Goal: Information Seeking & Learning: Find specific fact

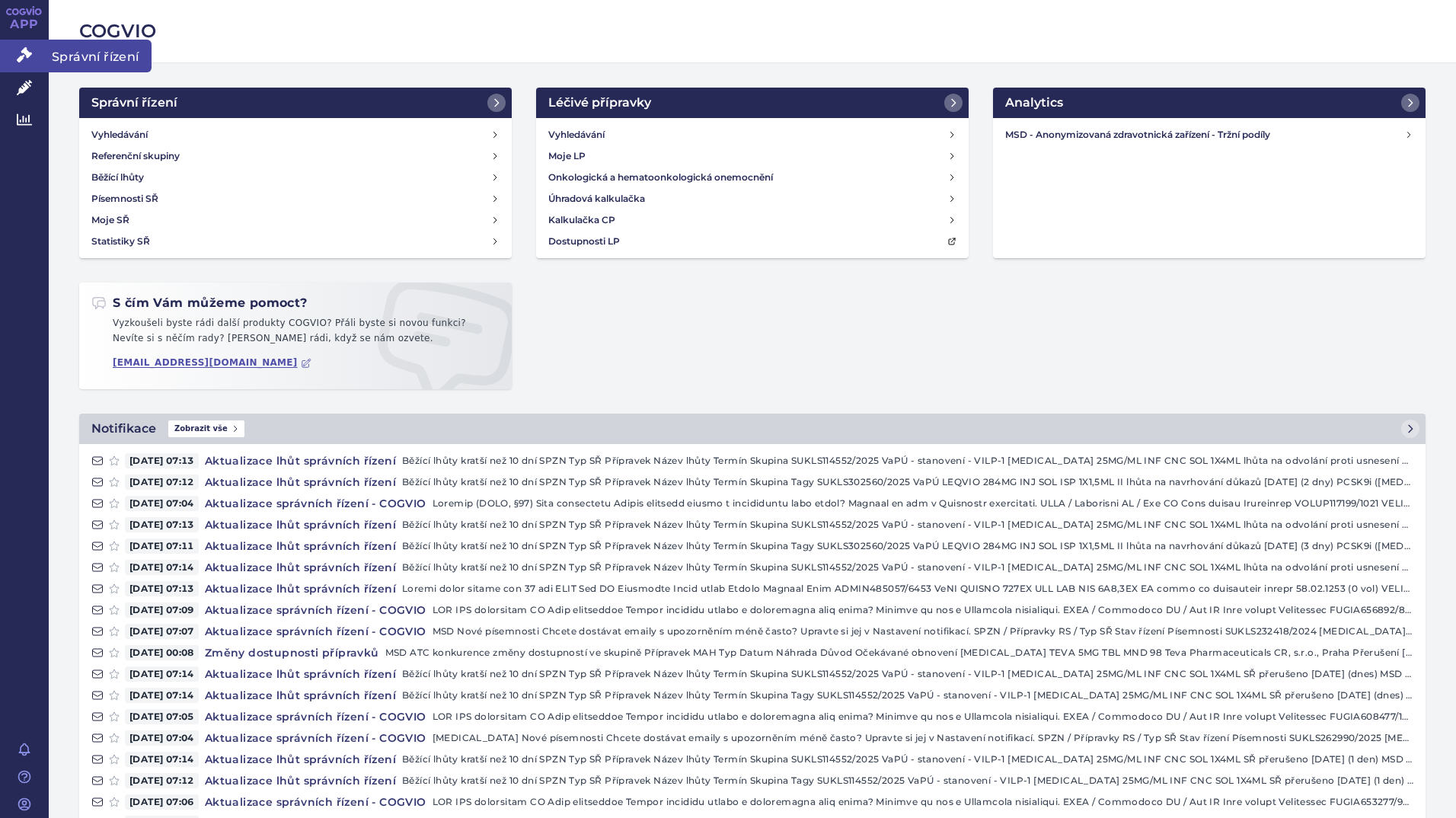
click at [26, 61] on icon at bounding box center [24, 54] width 15 height 15
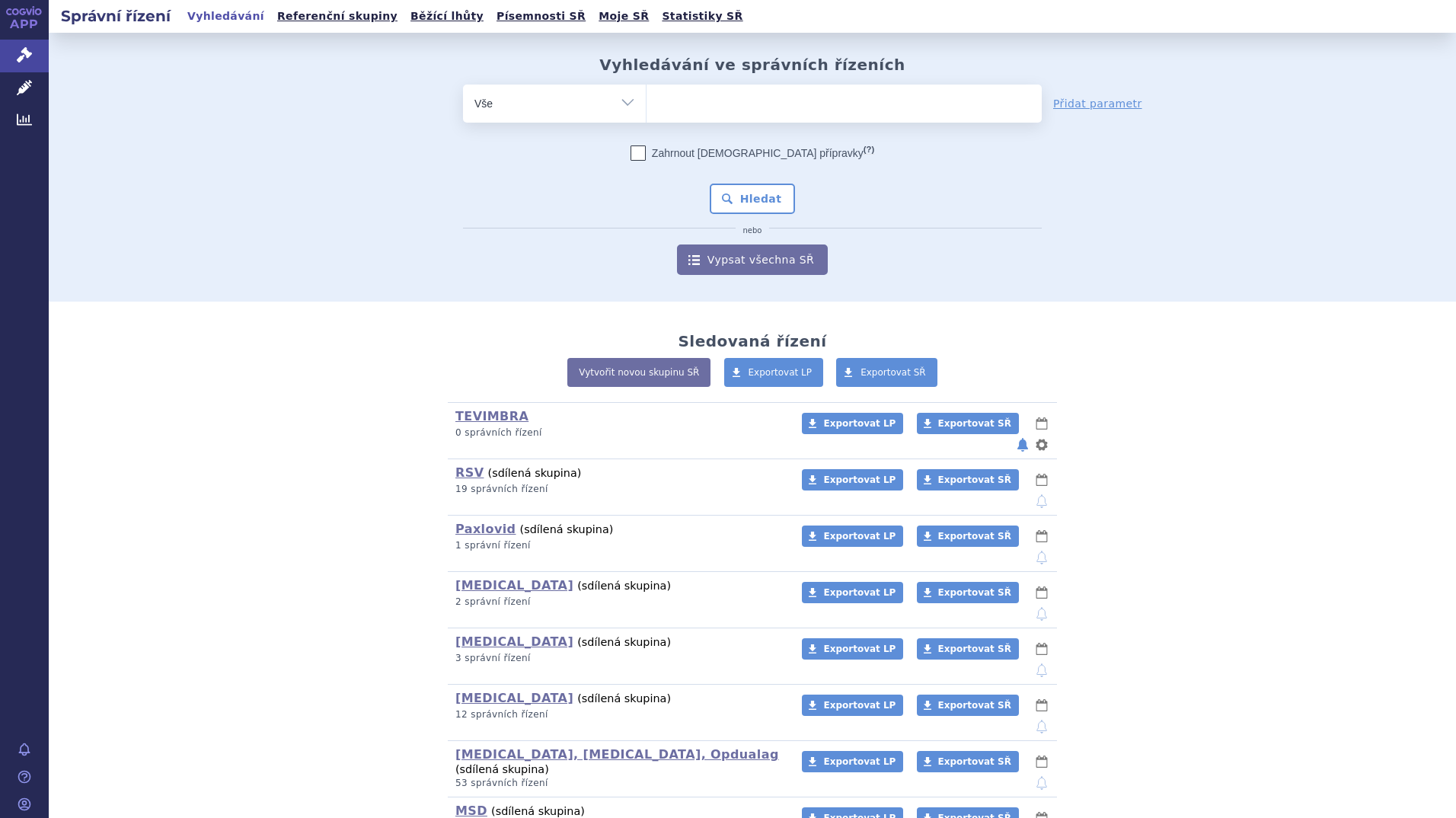
click at [730, 104] on ul at bounding box center [844, 100] width 395 height 32
click at [647, 104] on select at bounding box center [646, 102] width 1 height 38
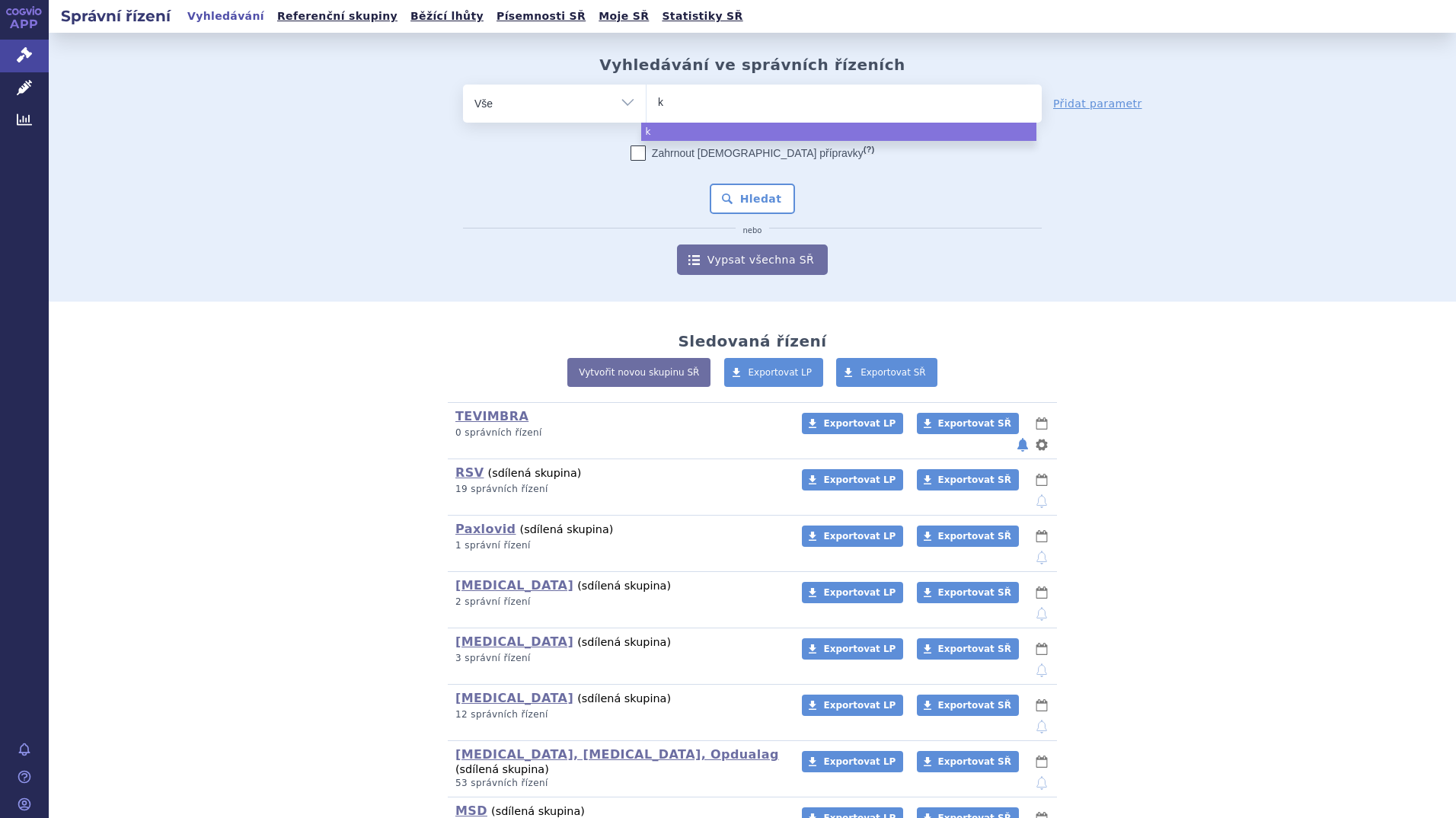
type input "ke"
type input "ketru"
type input "ketruda"
click at [659, 100] on input "ketruda" at bounding box center [690, 101] width 64 height 19
select select "ketruda"
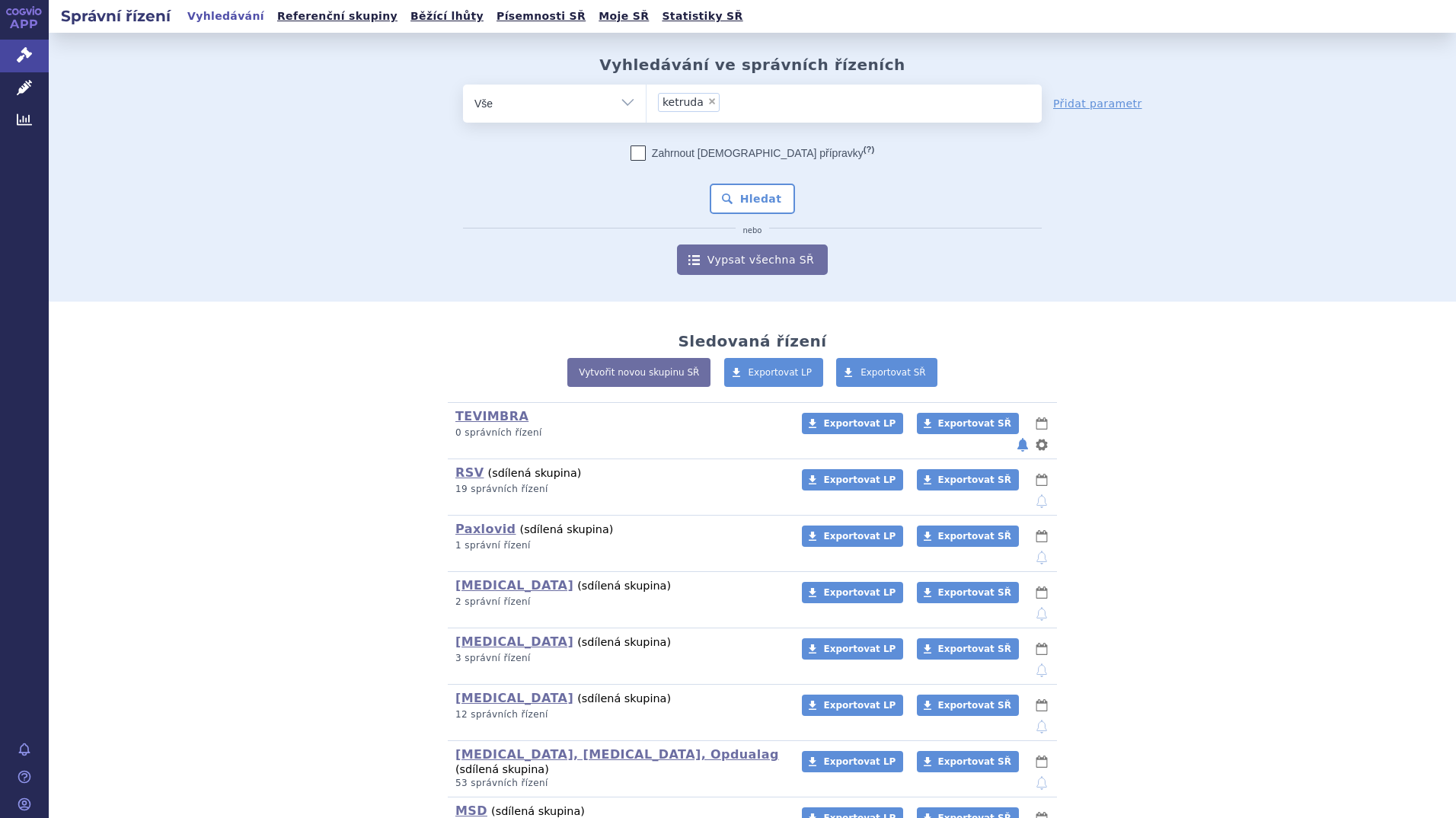
click at [707, 104] on span "×" at bounding box center [712, 101] width 9 height 9
click at [647, 104] on select "ketruda" at bounding box center [646, 102] width 1 height 38
select select
click at [704, 104] on ul at bounding box center [844, 100] width 395 height 32
click at [647, 104] on select "ketruda" at bounding box center [646, 102] width 1 height 38
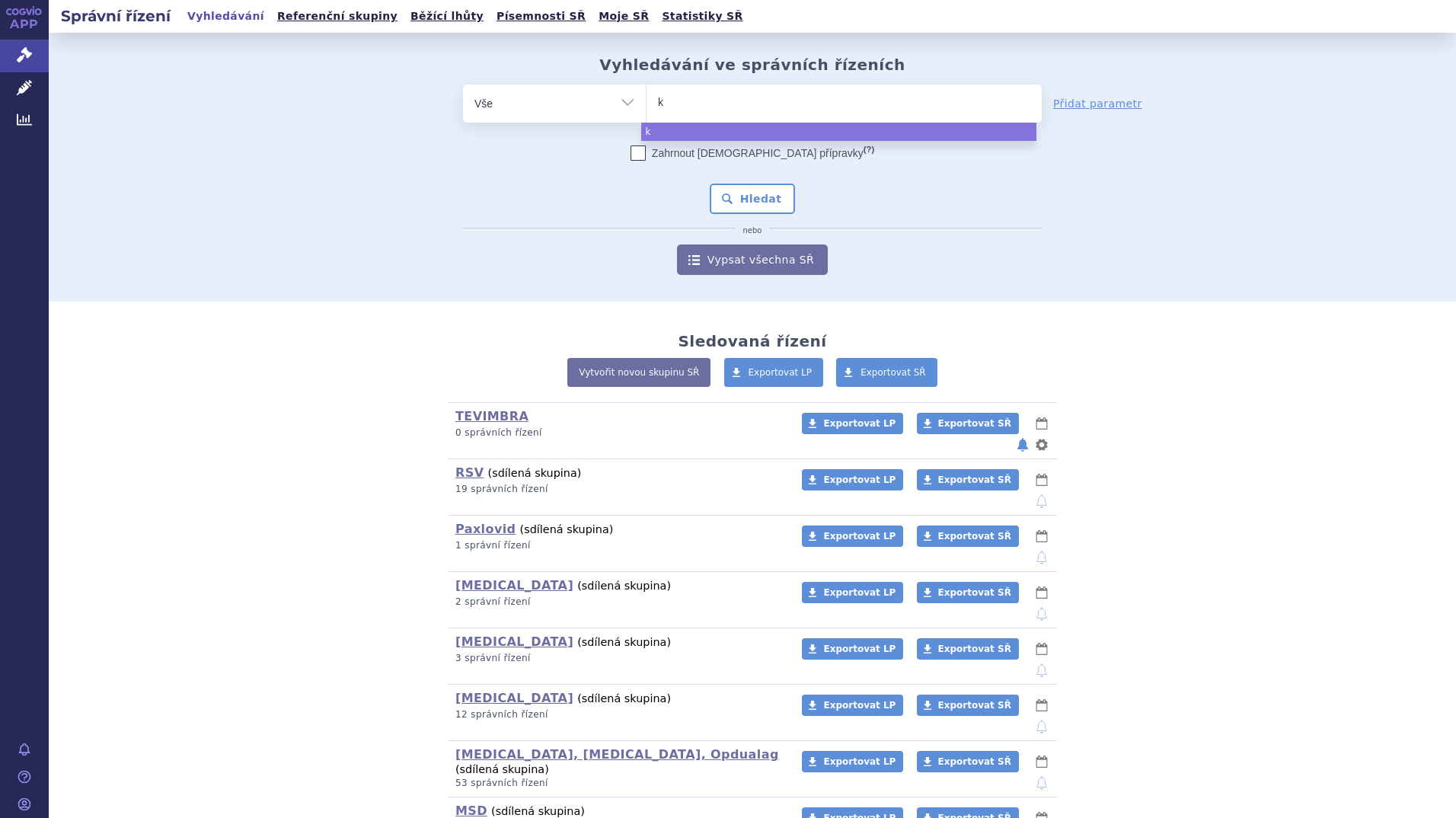
type input "ke"
type input "key"
type input "keytru"
type input "[MEDICAL_DATA]"
select select "[MEDICAL_DATA]"
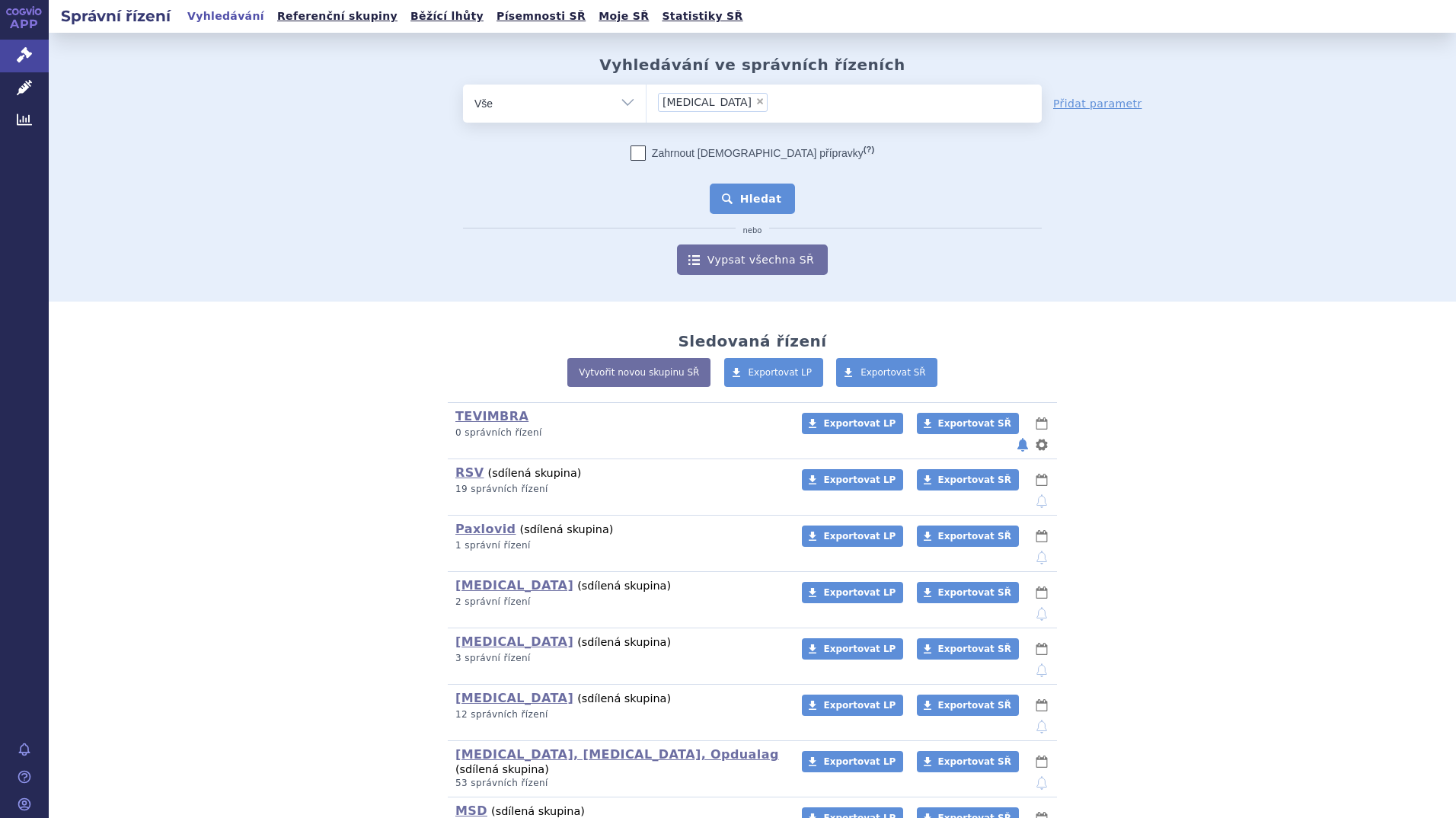
click at [766, 197] on button "Hledat" at bounding box center [752, 199] width 86 height 30
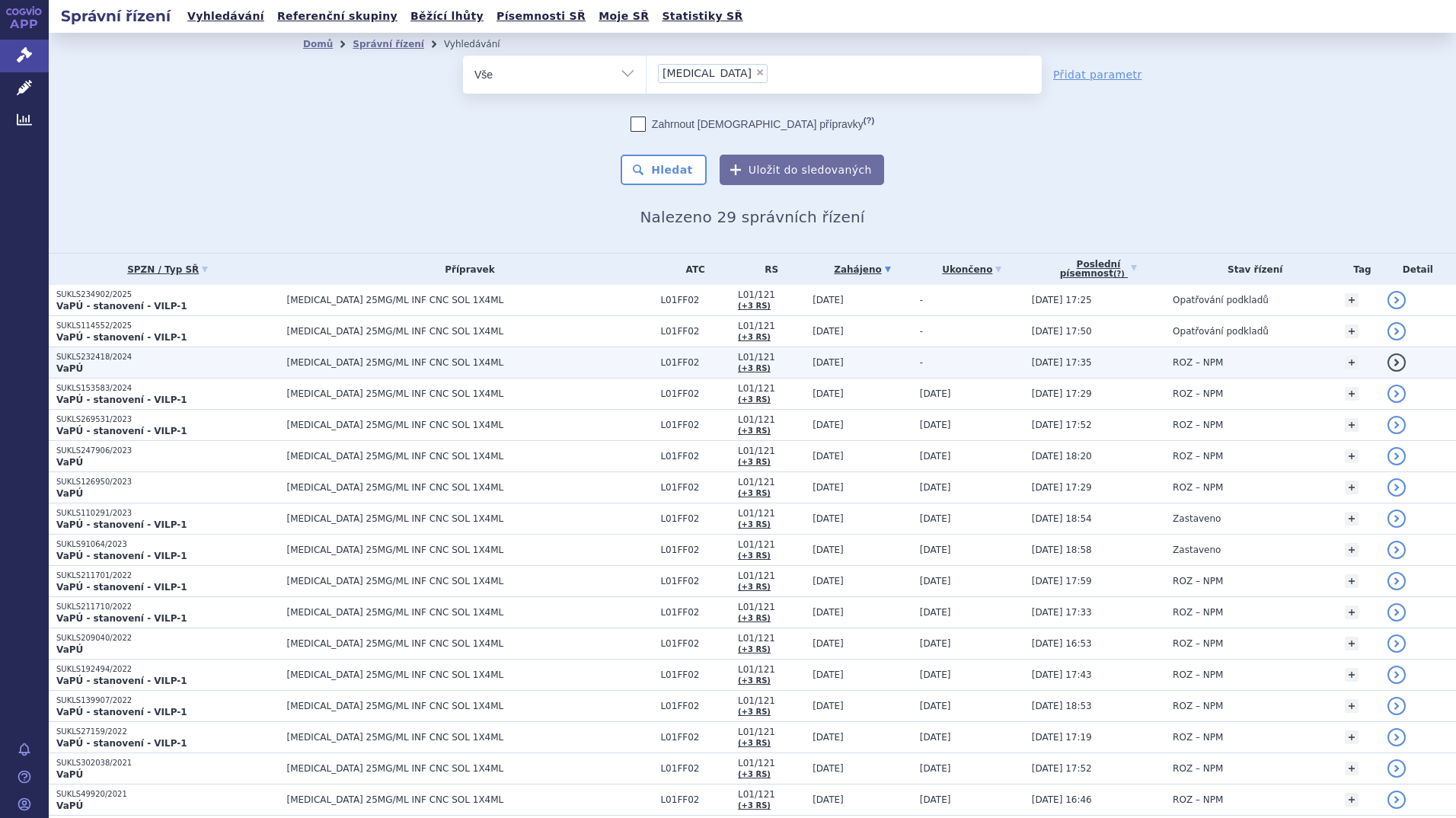
click at [88, 366] on p "VaPÚ" at bounding box center [167, 369] width 223 height 12
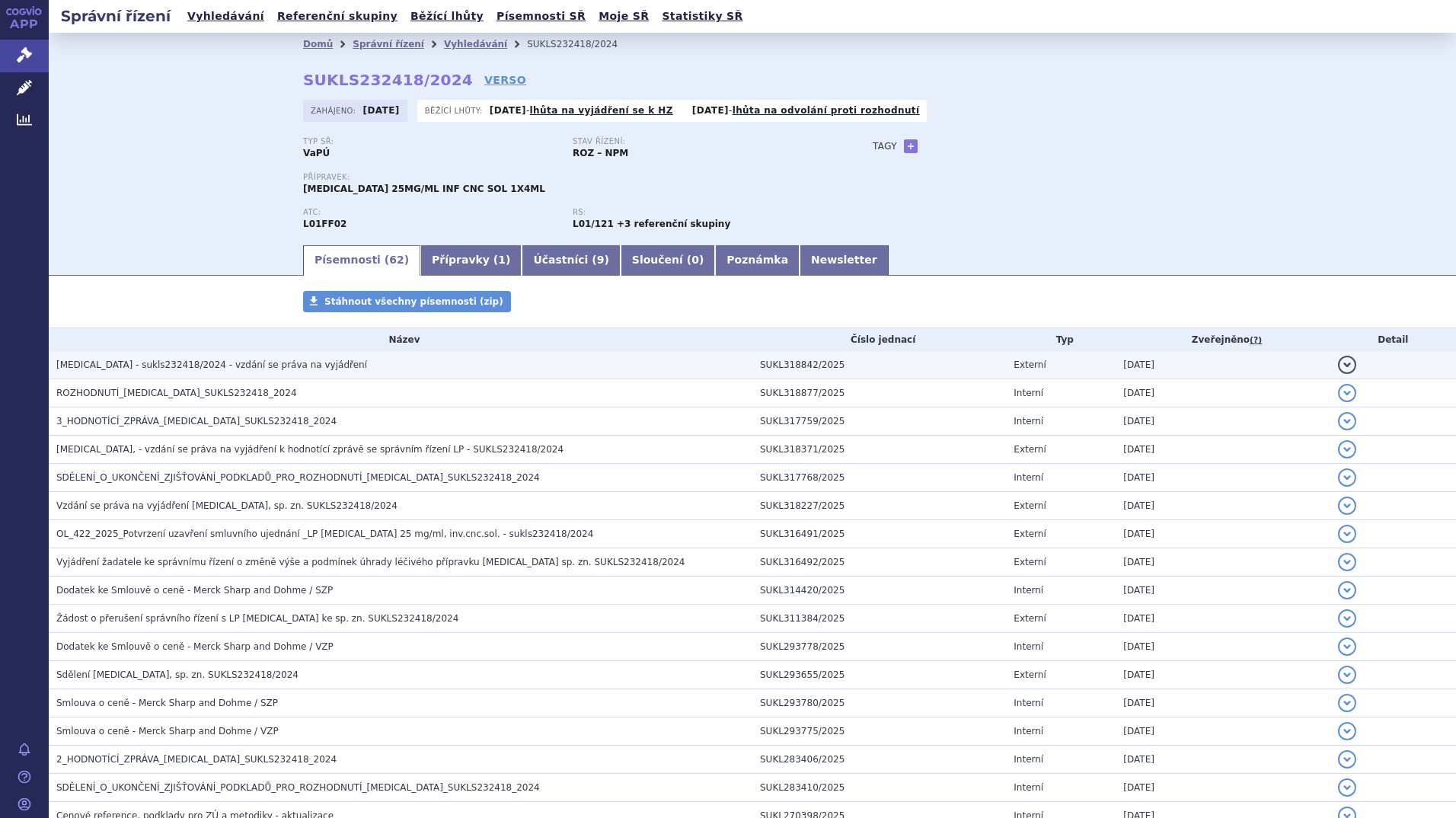
click at [169, 363] on span "KEYTRUDA - sukls232418/2024 - vzdání se práva na vyjádření" at bounding box center [211, 365] width 311 height 11
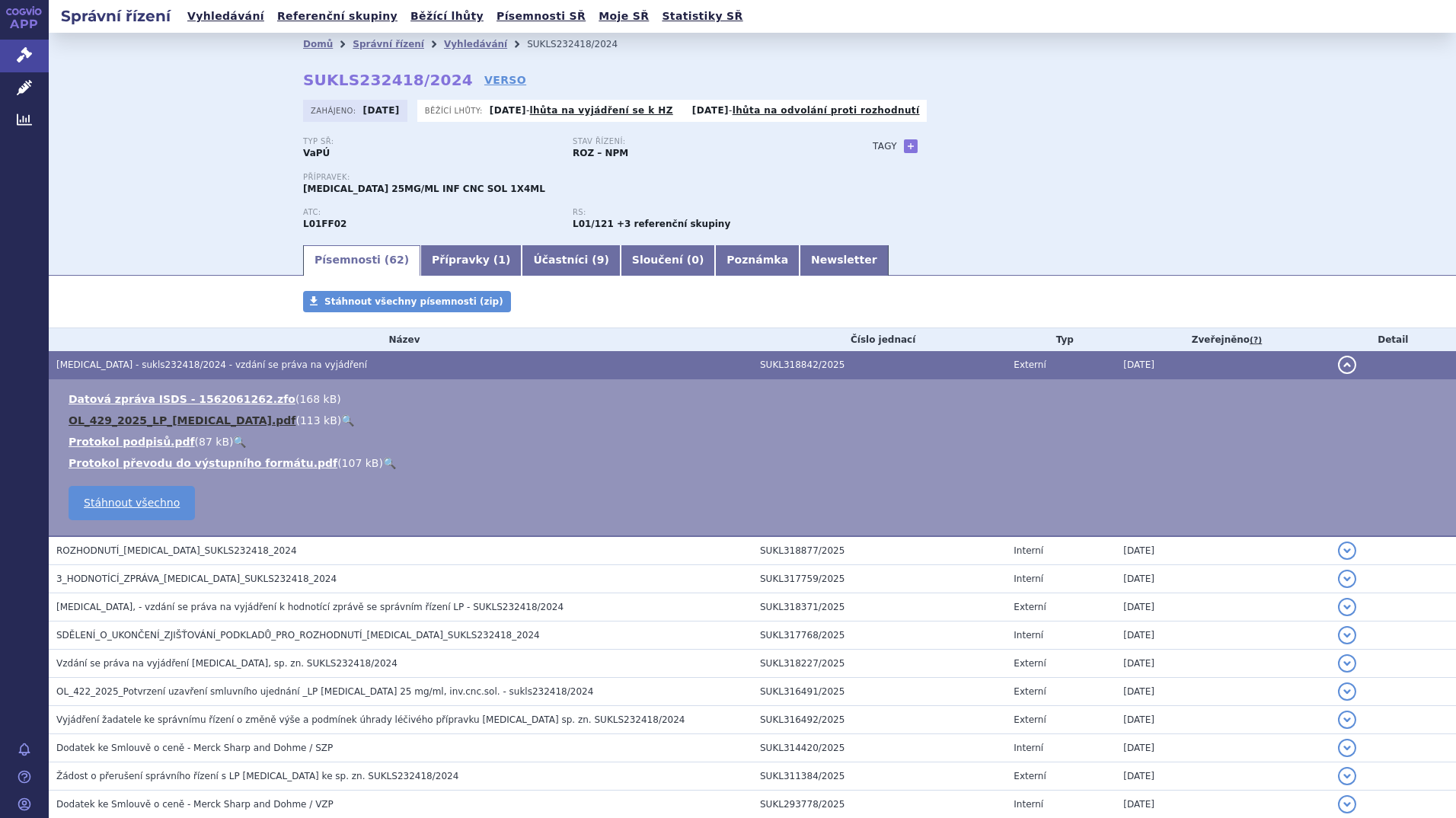
click at [132, 418] on link "OL_429_2025_LP_KEYTRUDA.pdf" at bounding box center [181, 420] width 227 height 12
click at [484, 82] on link "VERSO" at bounding box center [505, 79] width 42 height 15
